Goal: Task Accomplishment & Management: Manage account settings

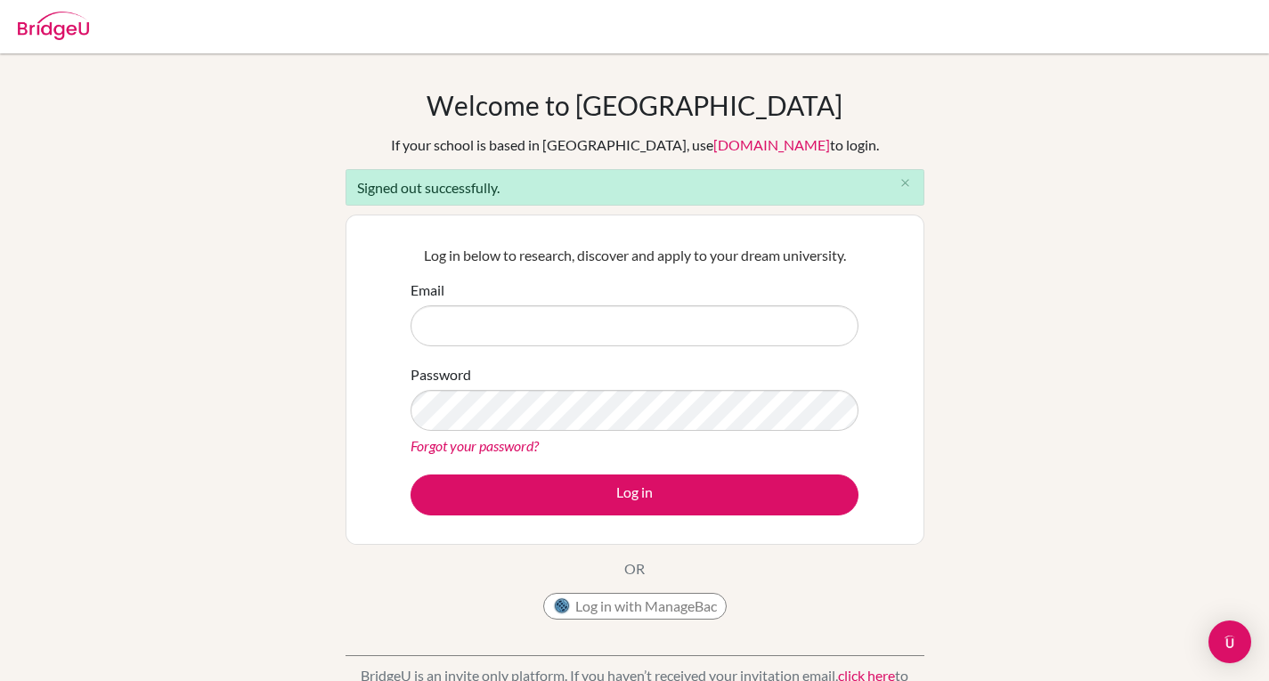
drag, startPoint x: 521, startPoint y: 328, endPoint x: 486, endPoint y: 330, distance: 34.8
click at [486, 330] on input "Email" at bounding box center [635, 325] width 448 height 41
type input "subtoadly@gmail.com"
click at [478, 446] on link "Forgot your password?" at bounding box center [475, 445] width 128 height 17
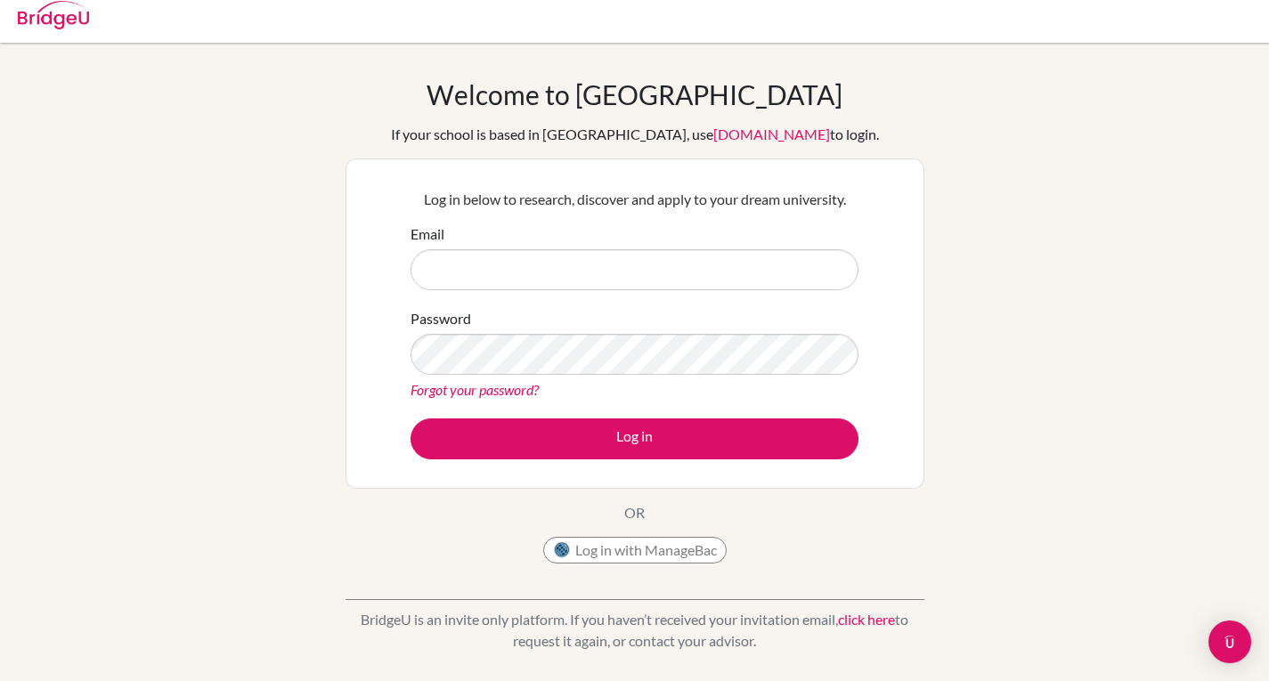
scroll to position [12, 0]
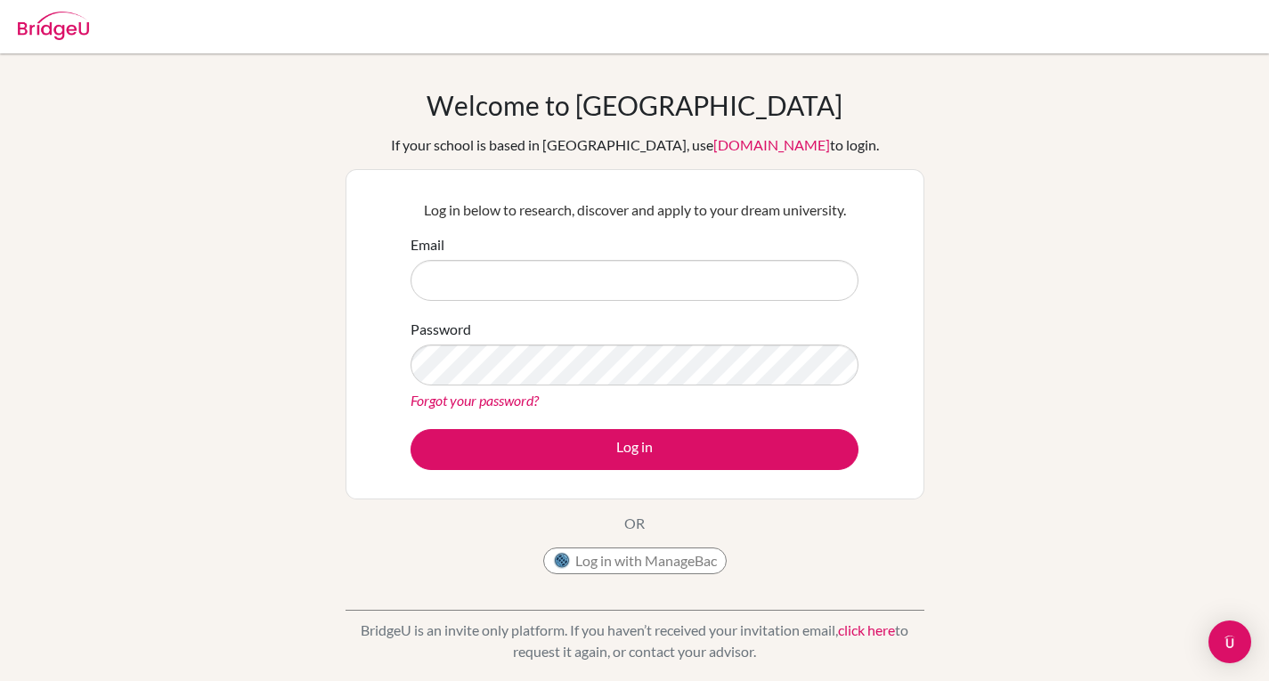
scroll to position [30, 0]
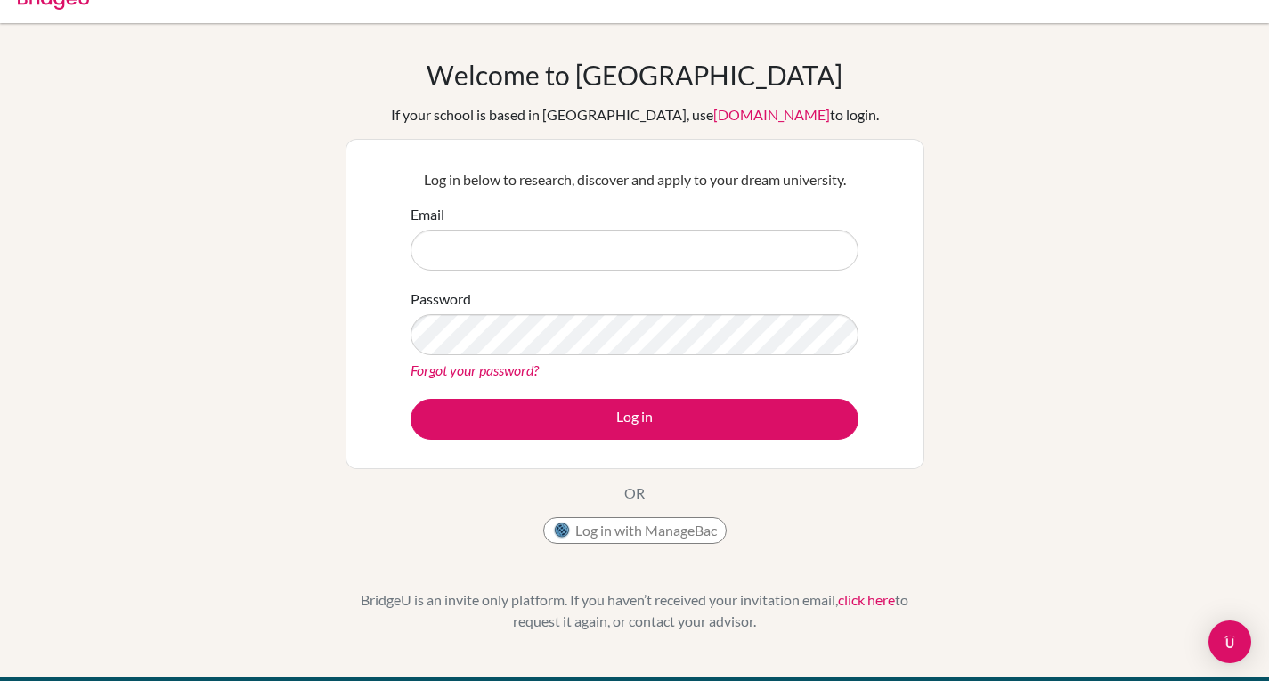
click at [491, 371] on link "Forgot your password?" at bounding box center [475, 370] width 128 height 17
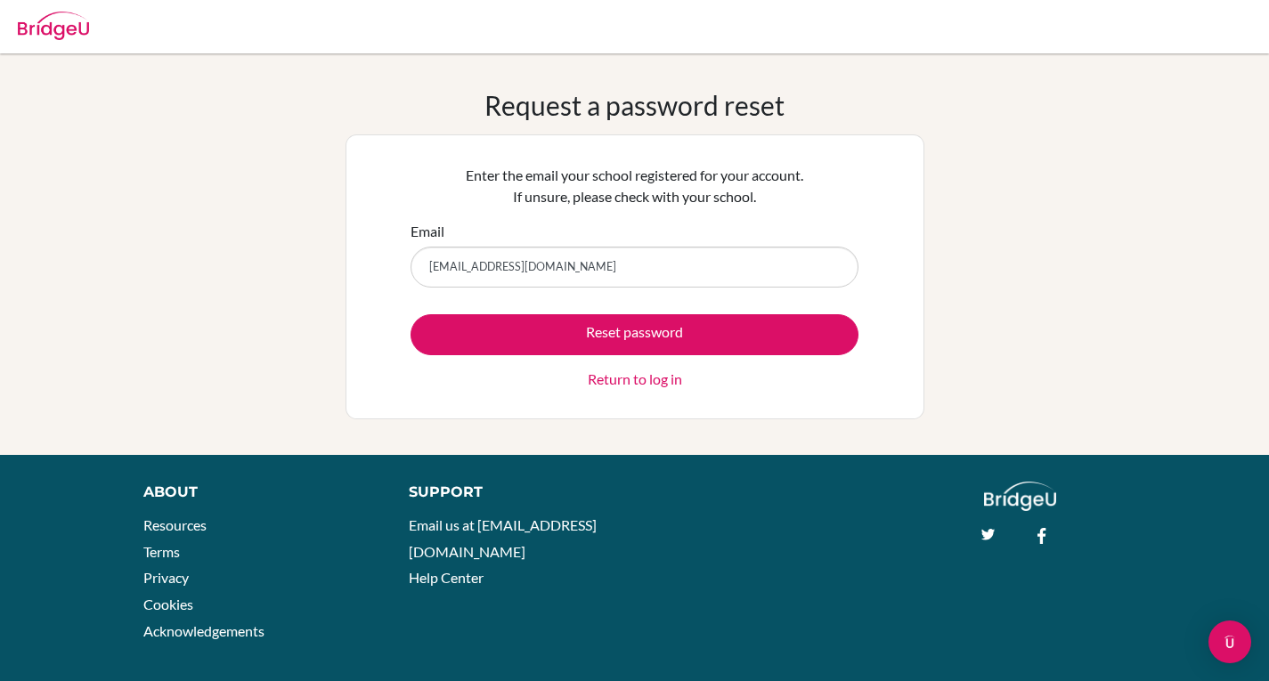
type input "subtoadly@gmail.com"
click at [504, 301] on form "Email subtoadly@gmail.com Reset password Return to log in" at bounding box center [635, 305] width 448 height 169
click at [502, 312] on form "Email subtoadly@gmail.com Reset password Return to log in" at bounding box center [635, 305] width 448 height 169
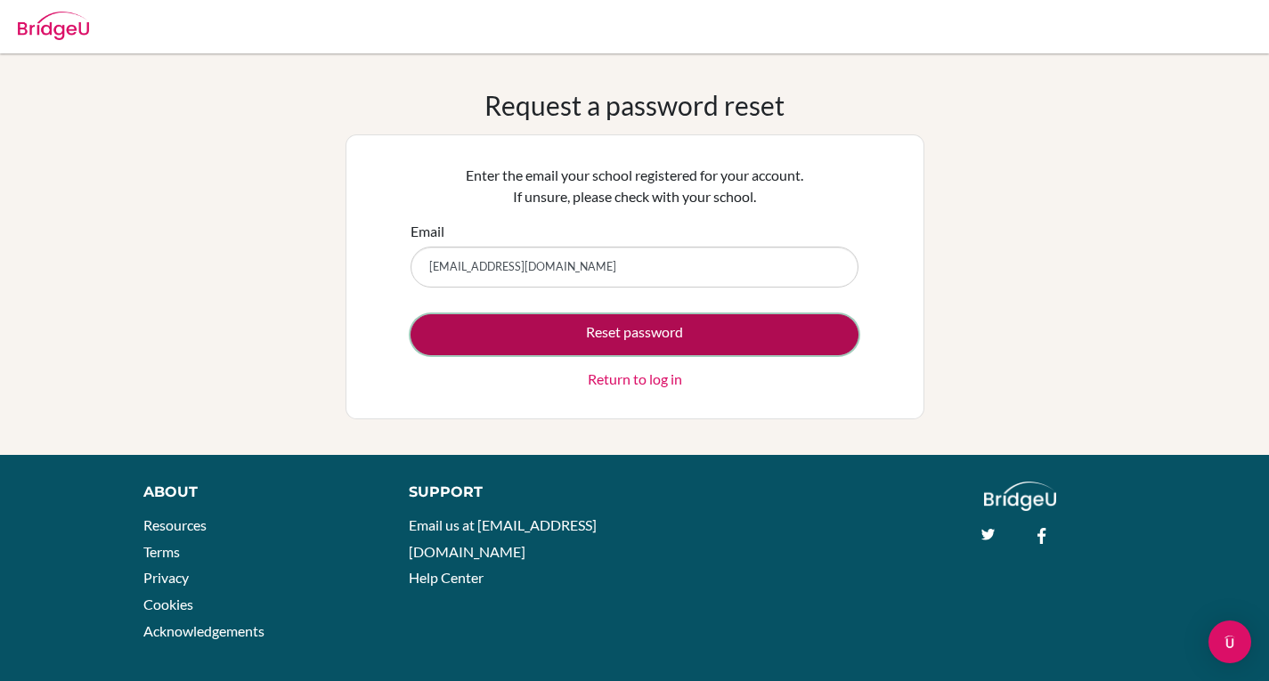
click at [496, 333] on button "Reset password" at bounding box center [635, 334] width 448 height 41
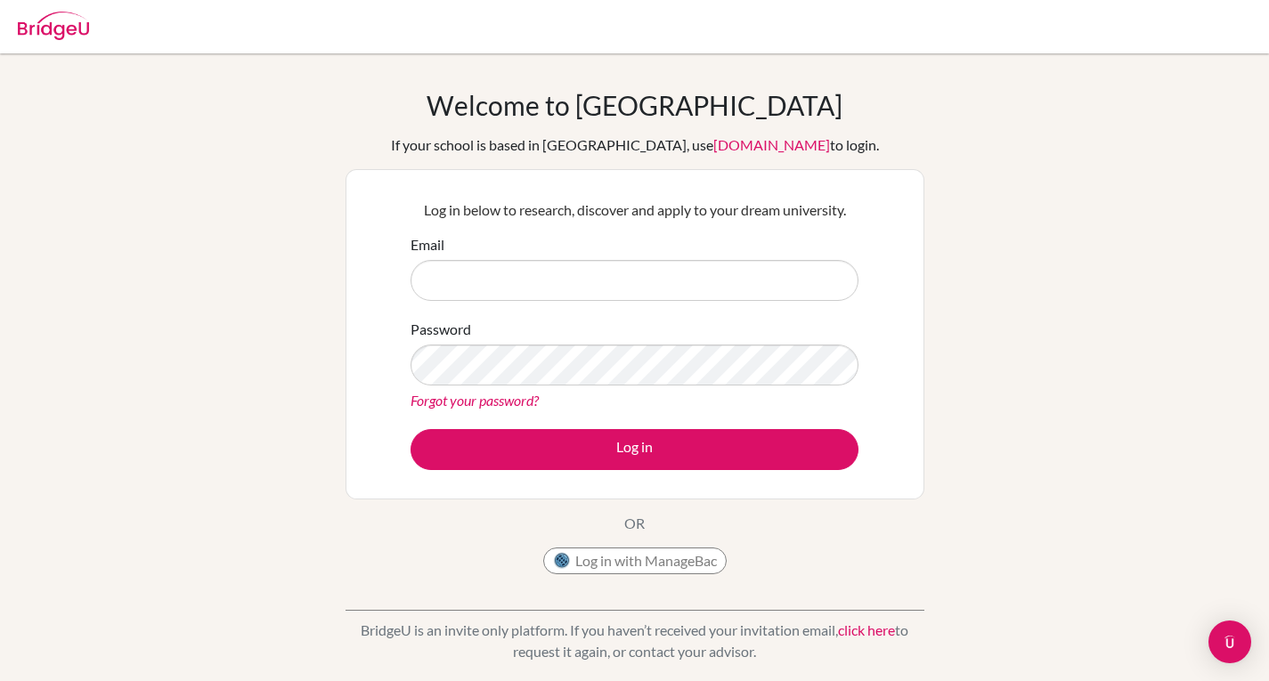
scroll to position [30, 0]
